Goal: Task Accomplishment & Management: Manage account settings

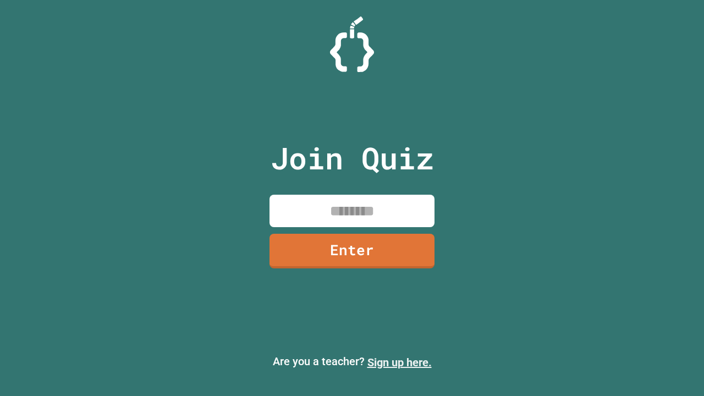
click at [399, 362] on link "Sign up here." at bounding box center [399, 362] width 64 height 13
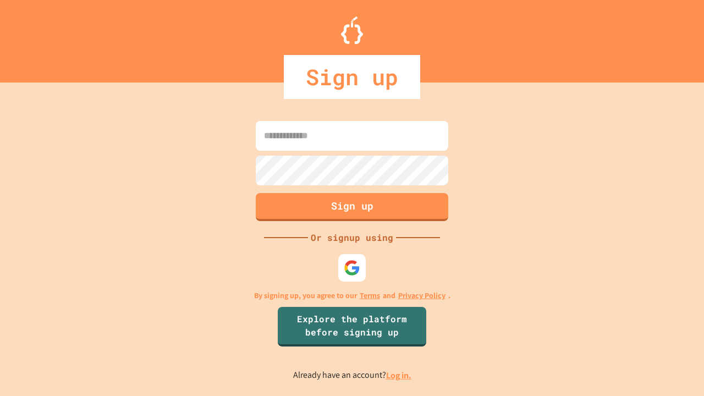
click at [399, 375] on link "Log in." at bounding box center [398, 375] width 25 height 12
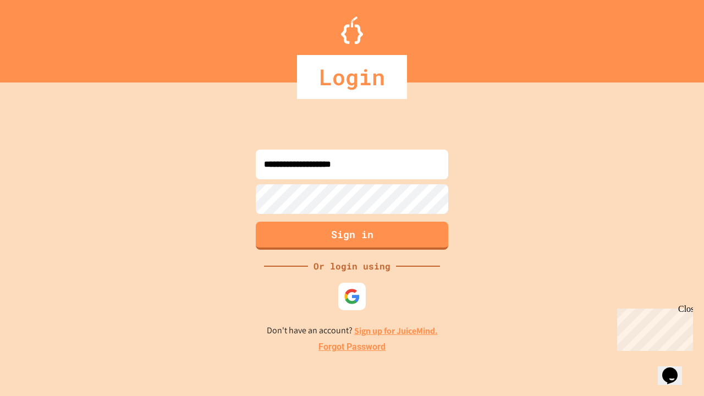
type input "**********"
